Goal: Task Accomplishment & Management: Manage account settings

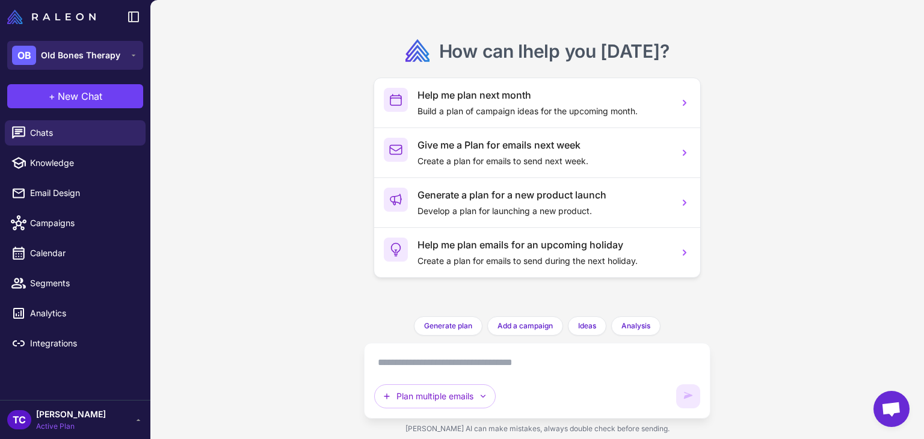
click at [76, 60] on span "Old Bones Therapy" at bounding box center [80, 55] width 79 height 13
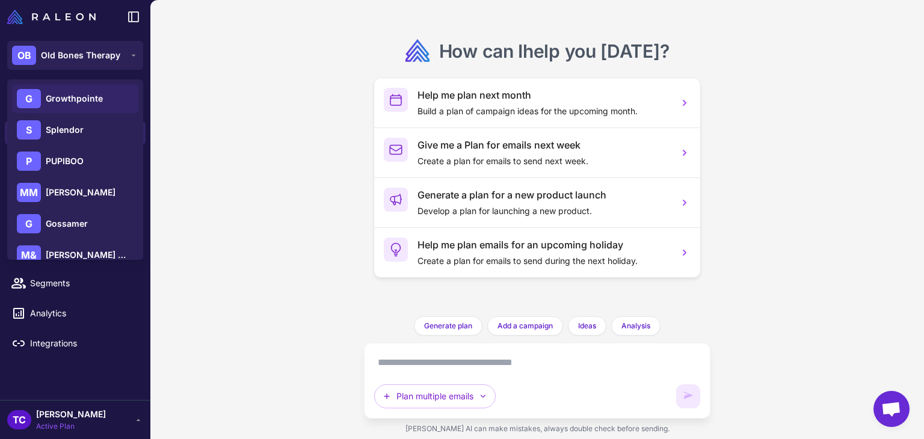
click at [72, 97] on span "Growthpointe" at bounding box center [74, 98] width 57 height 13
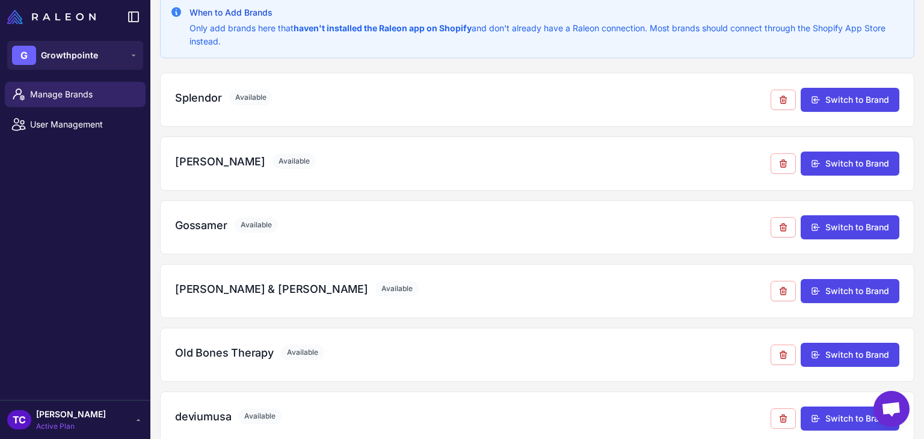
scroll to position [60, 0]
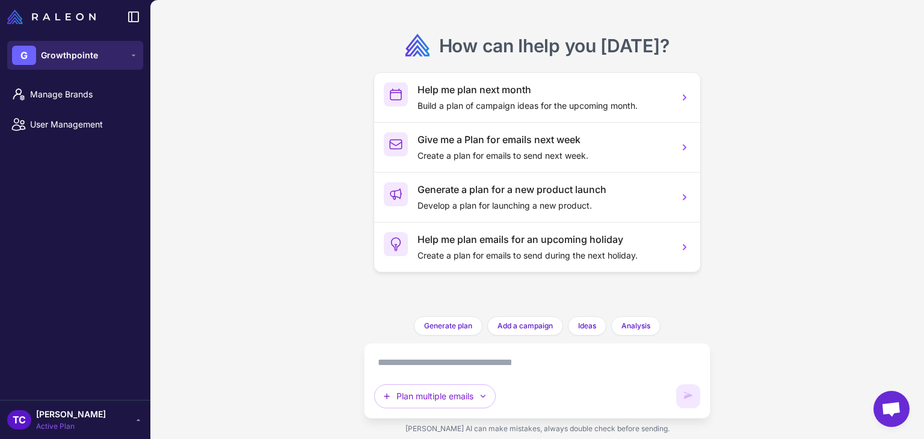
click at [114, 48] on button "G Growthpointe" at bounding box center [75, 55] width 136 height 29
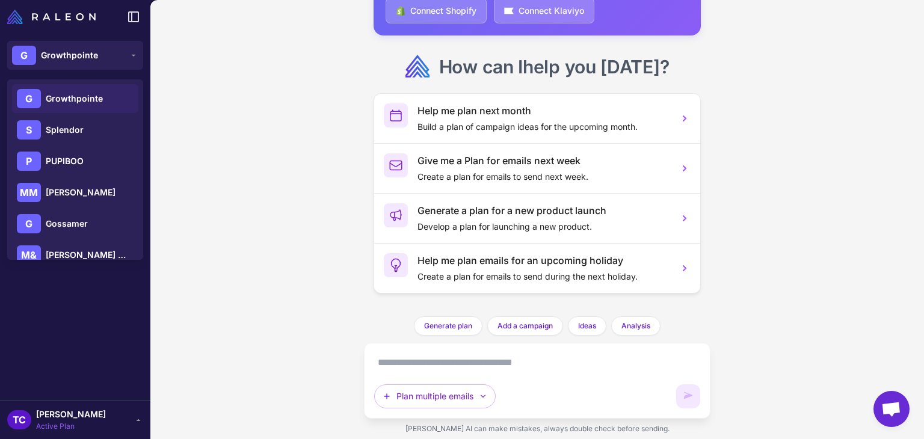
click at [69, 308] on div "Manage Brands User Management" at bounding box center [75, 238] width 150 height 323
